Goal: Task Accomplishment & Management: Use online tool/utility

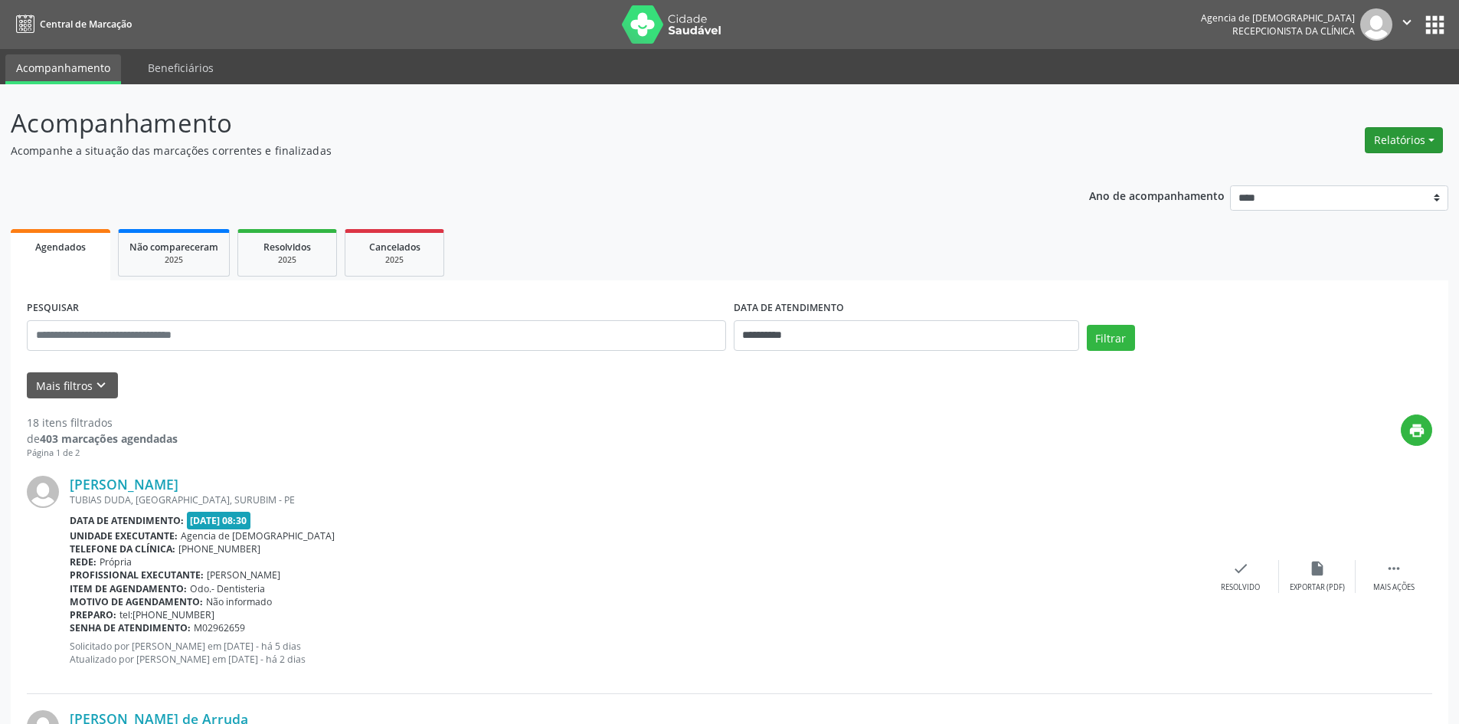
click at [1401, 139] on button "Relatórios" at bounding box center [1404, 140] width 78 height 26
click at [1307, 178] on link "Agendamentos" at bounding box center [1361, 172] width 165 height 21
select select "*"
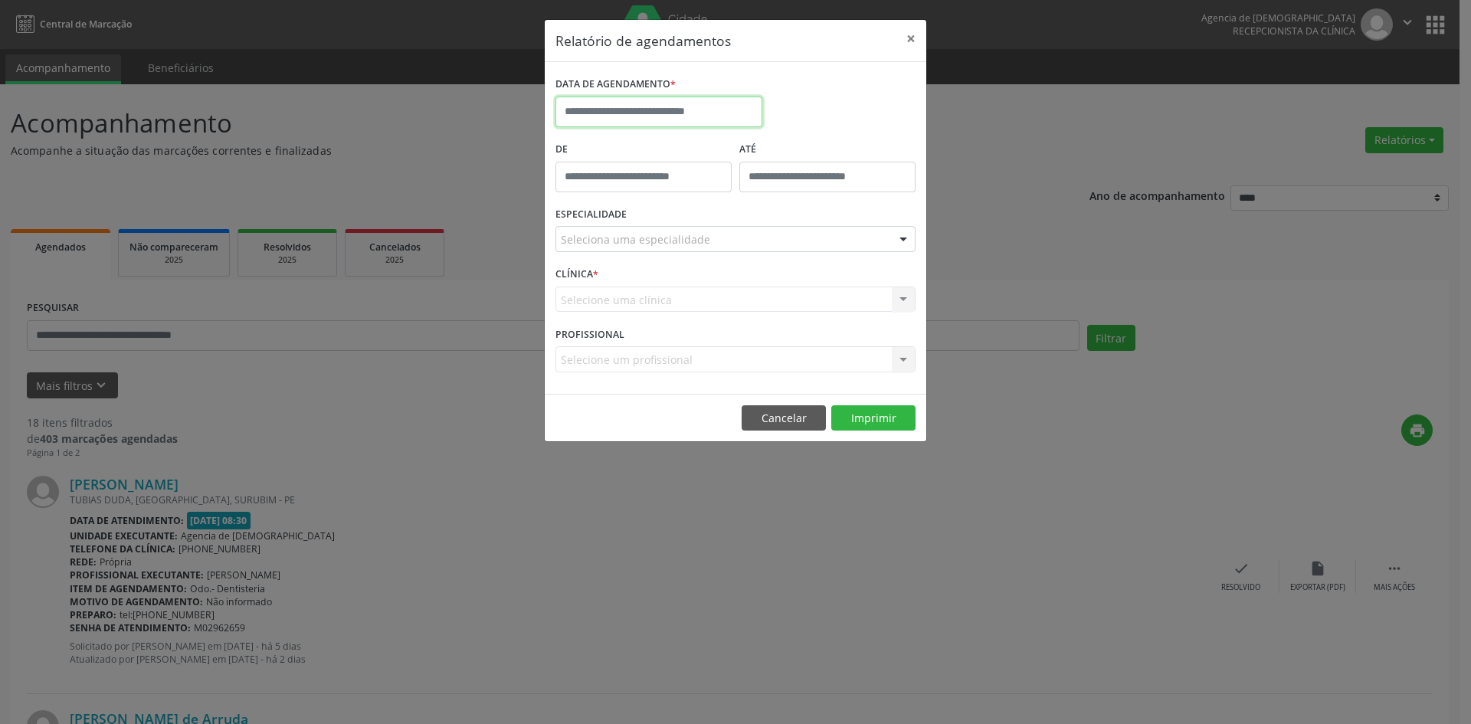
click at [569, 110] on input "text" at bounding box center [658, 112] width 207 height 31
click at [598, 195] on span "29" at bounding box center [606, 192] width 30 height 30
type input "**********"
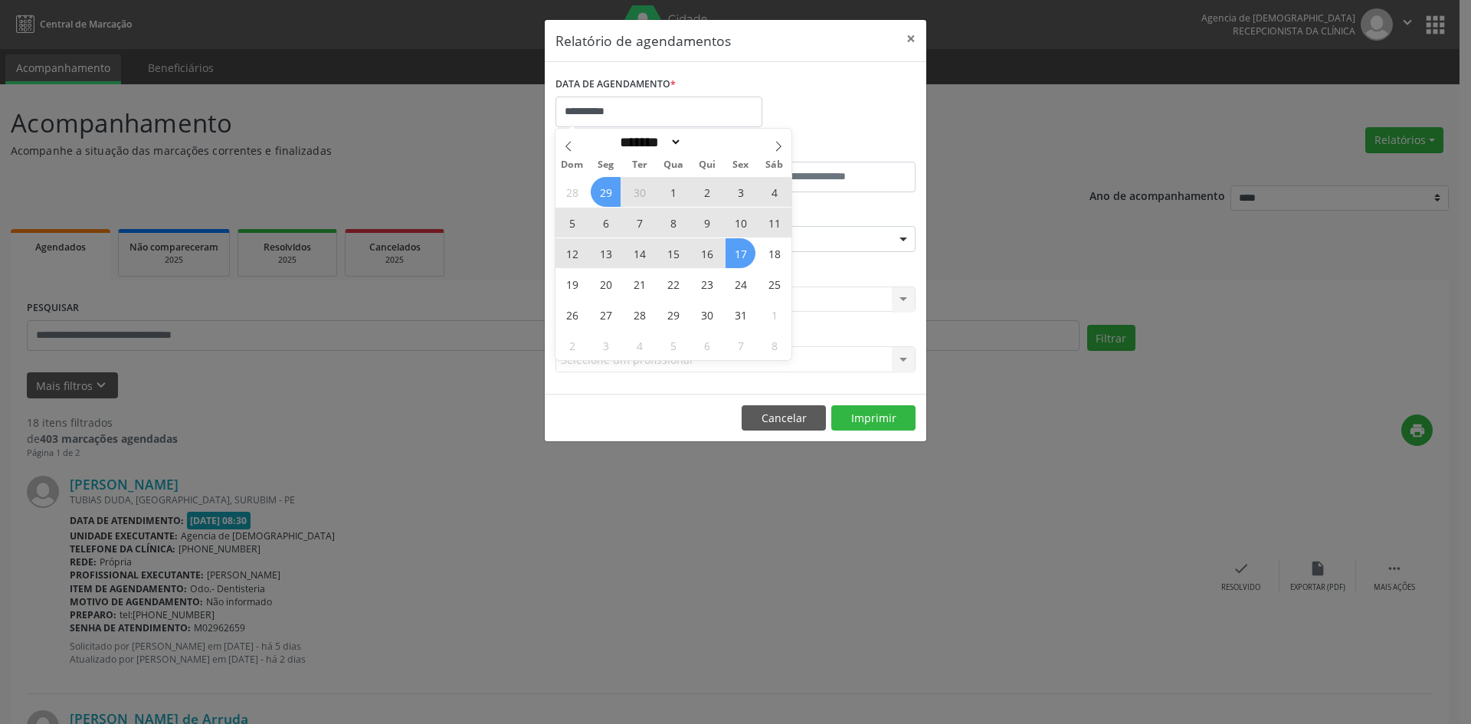
click at [742, 259] on span "17" at bounding box center [740, 253] width 30 height 30
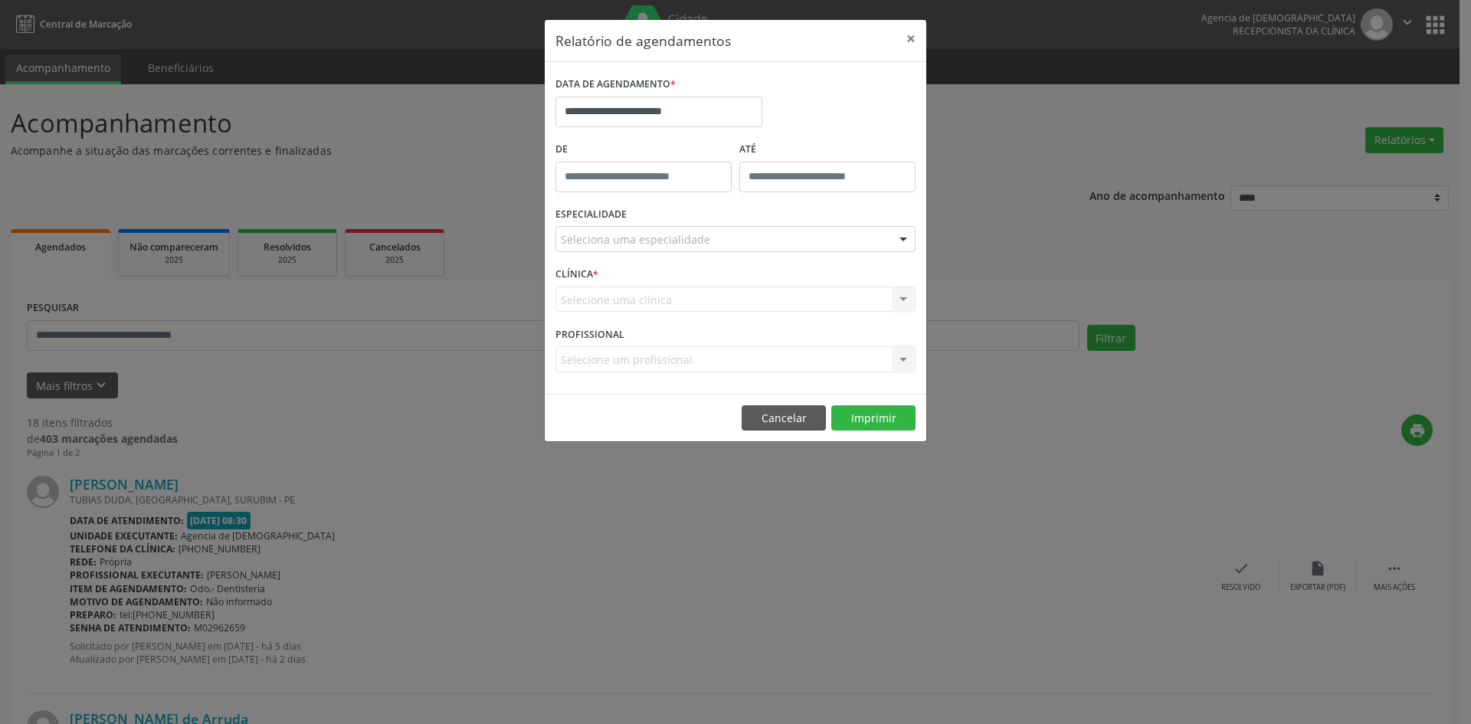
click at [829, 241] on div "Seleciona uma especialidade" at bounding box center [735, 239] width 360 height 26
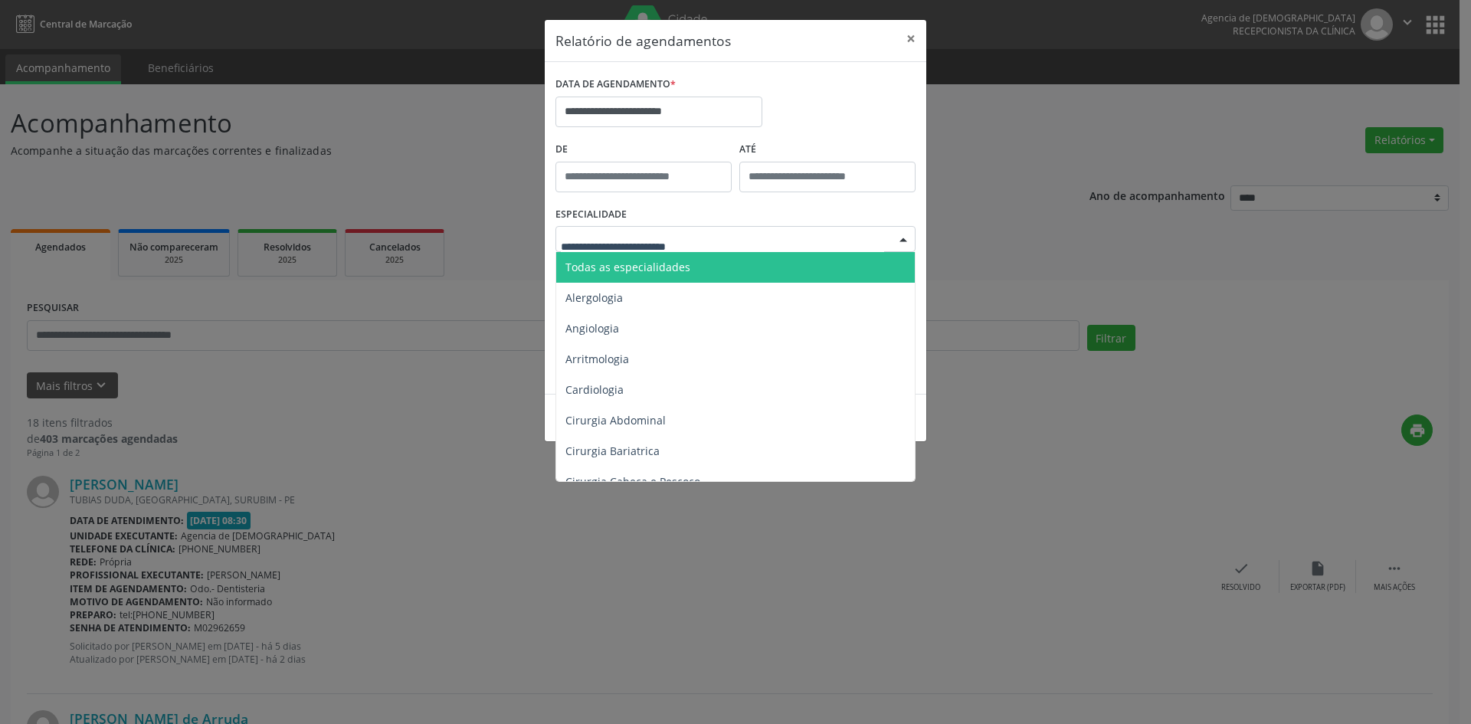
click at [814, 266] on span "Todas as especialidades" at bounding box center [736, 267] width 361 height 31
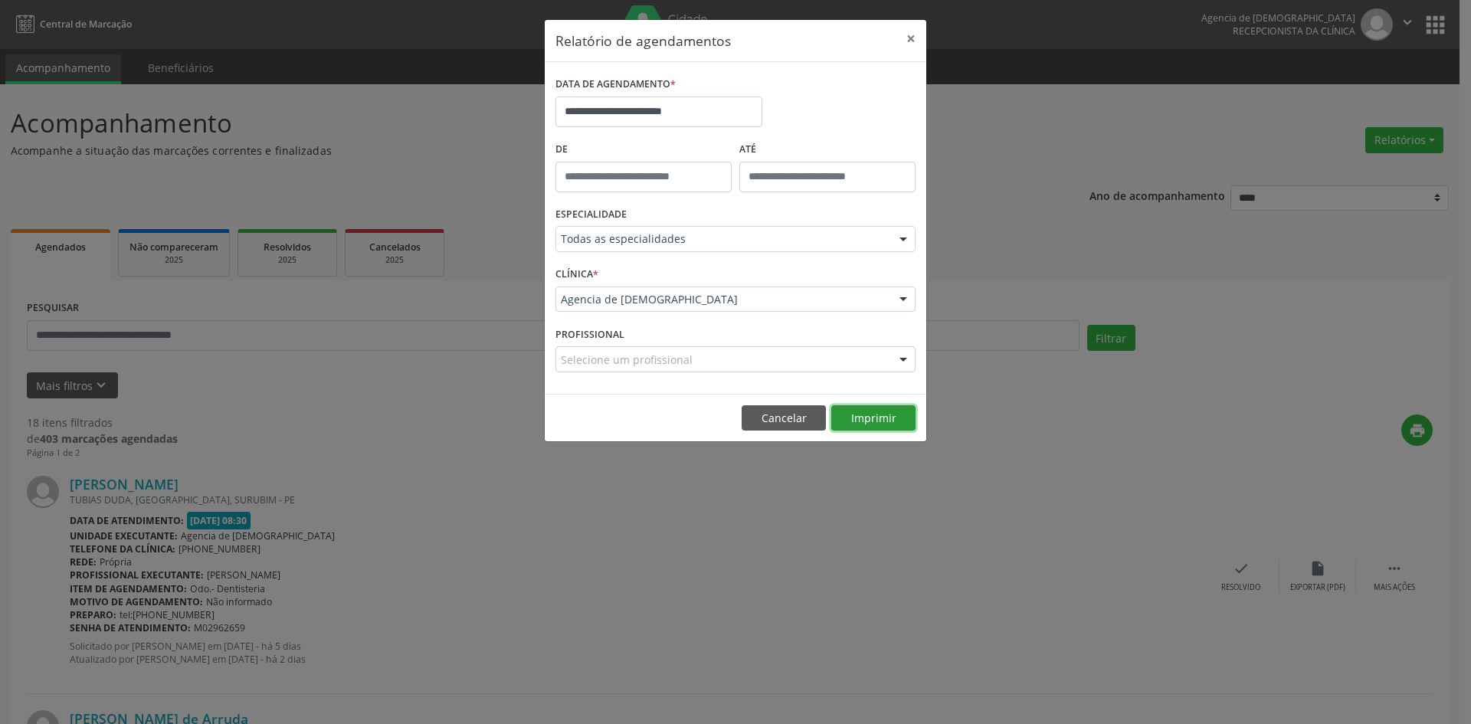
click at [876, 416] on button "Imprimir" at bounding box center [873, 418] width 84 height 26
click at [912, 42] on button "×" at bounding box center [910, 39] width 31 height 38
